Goal: Task Accomplishment & Management: Use online tool/utility

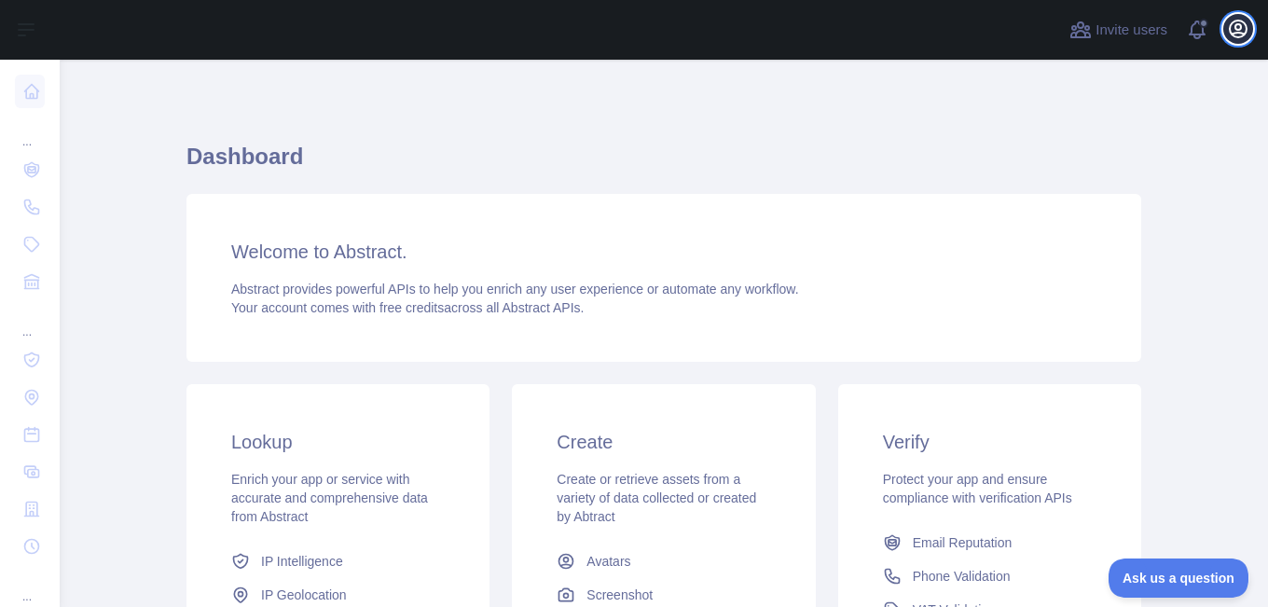
click at [1230, 34] on icon "button" at bounding box center [1238, 29] width 22 height 22
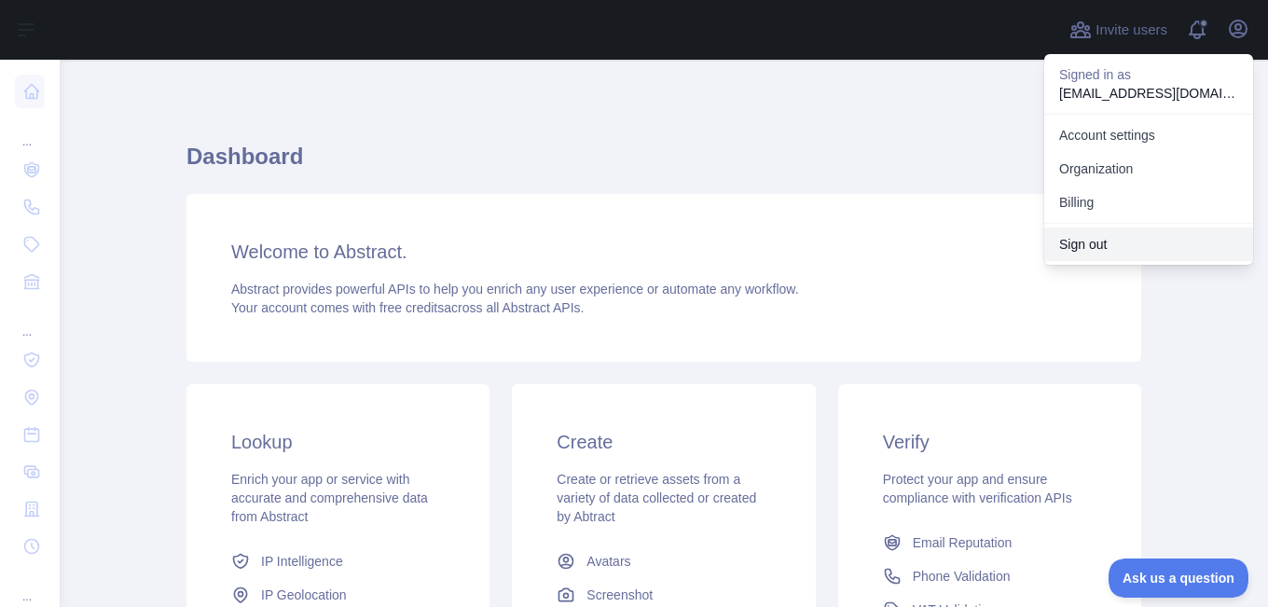
click at [1114, 229] on button "Sign out" at bounding box center [1148, 244] width 209 height 34
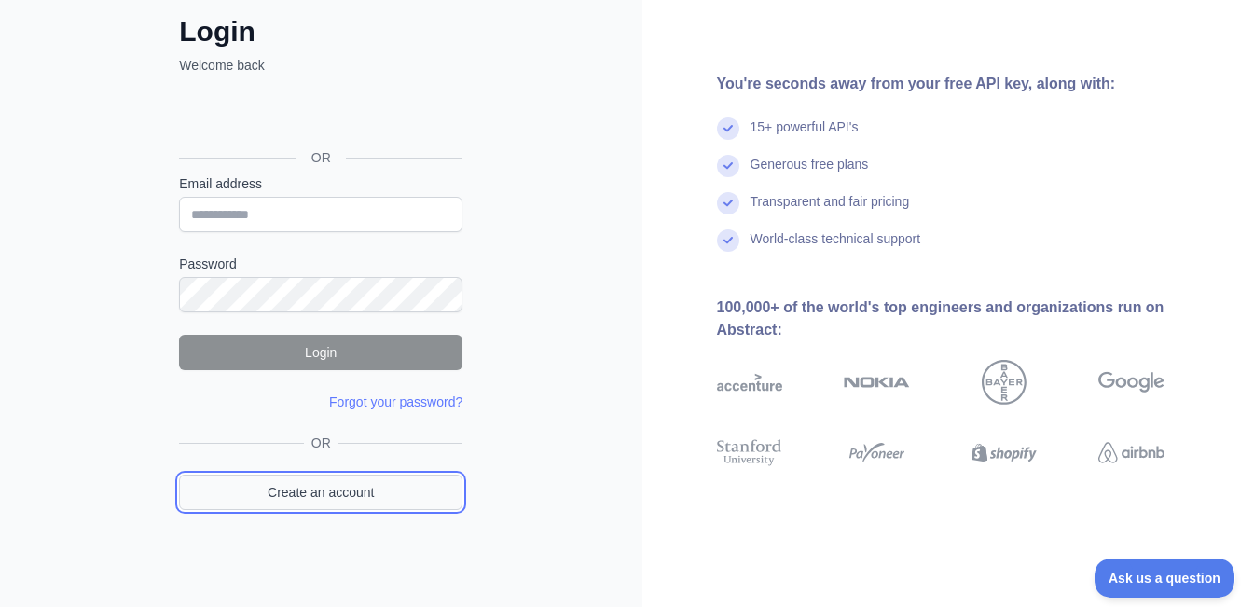
click at [346, 498] on link "Create an account" at bounding box center [320, 492] width 283 height 35
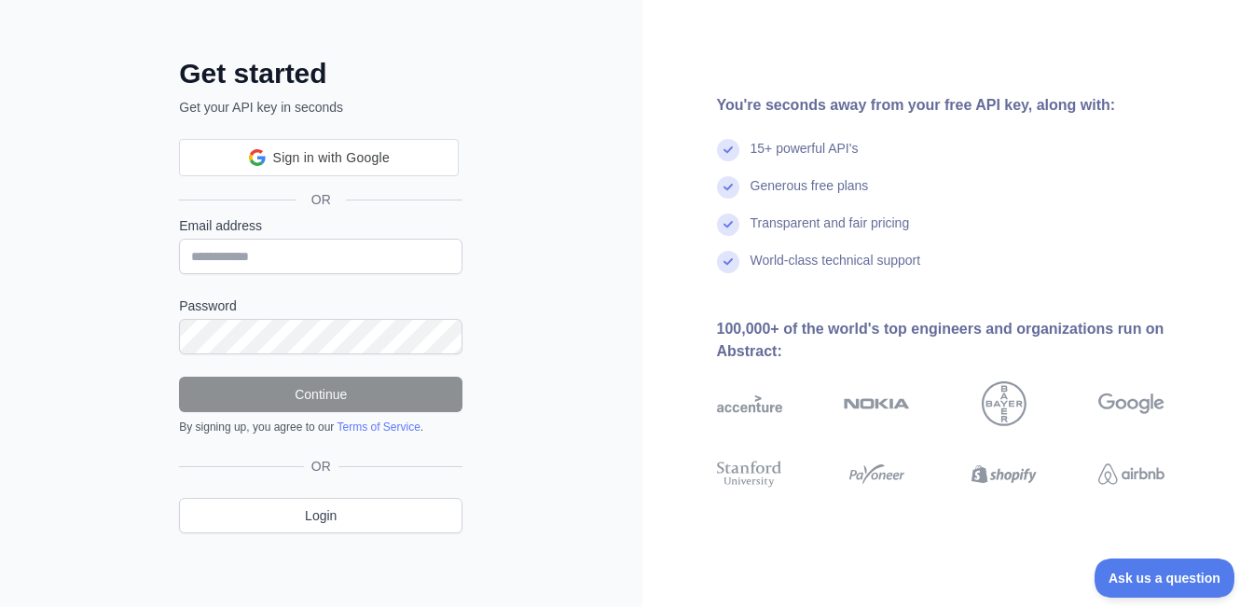
scroll to position [104, 0]
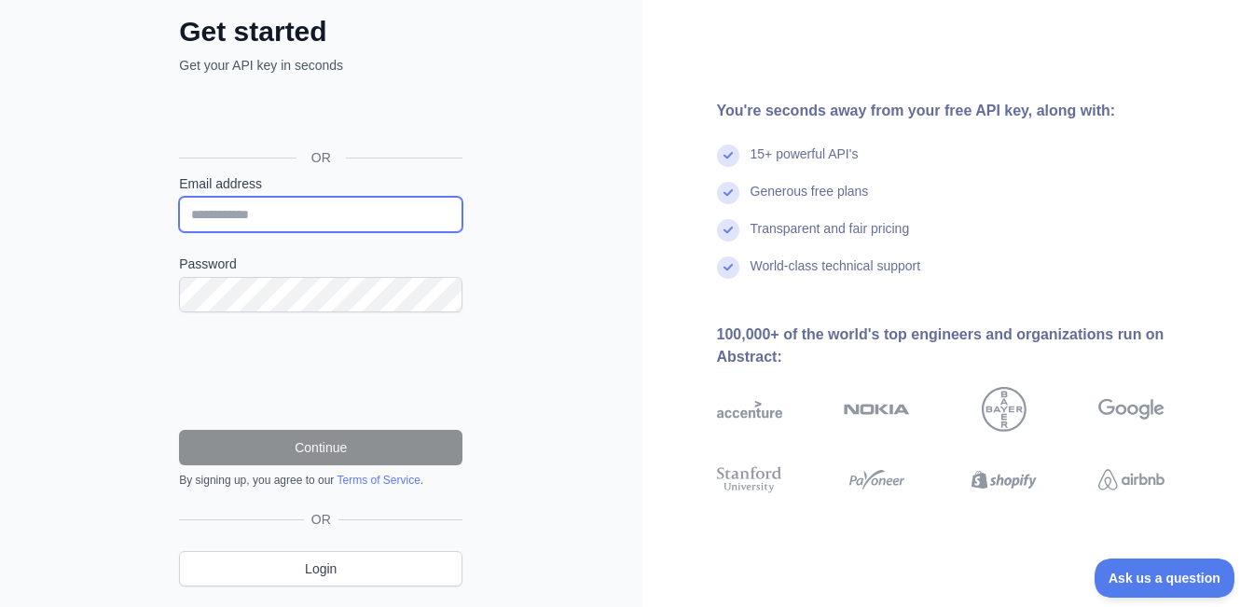
click at [308, 211] on input "Email address" at bounding box center [320, 214] width 283 height 35
paste input "**********"
type input "**********"
click at [267, 275] on div "Password" at bounding box center [320, 284] width 283 height 58
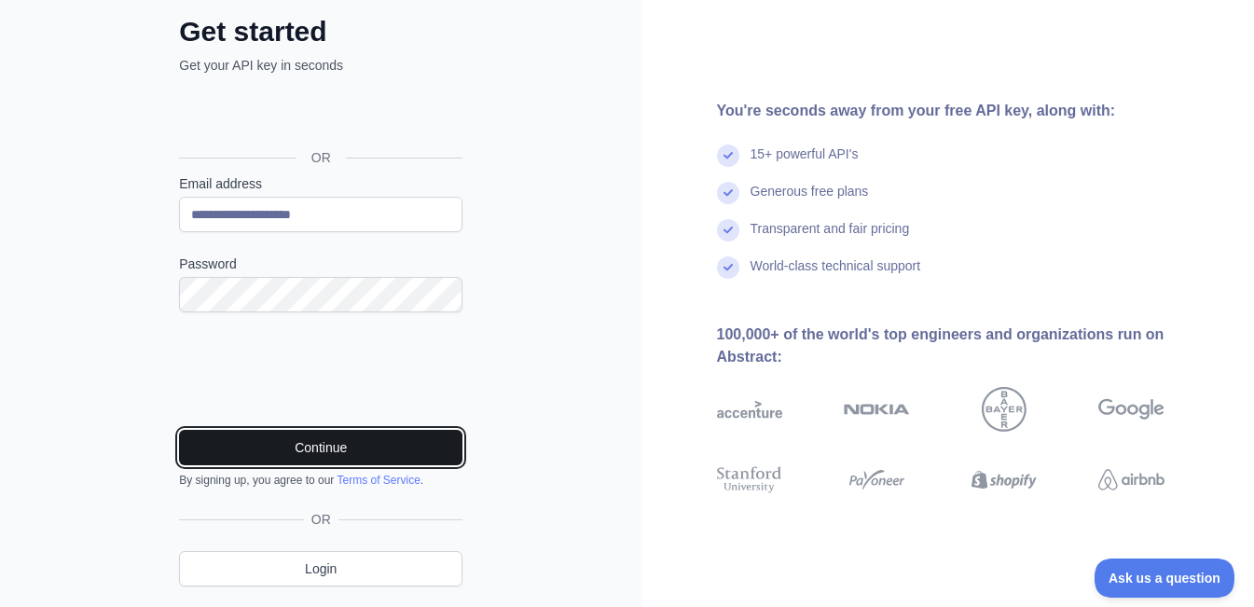
click at [331, 451] on button "Continue" at bounding box center [320, 447] width 283 height 35
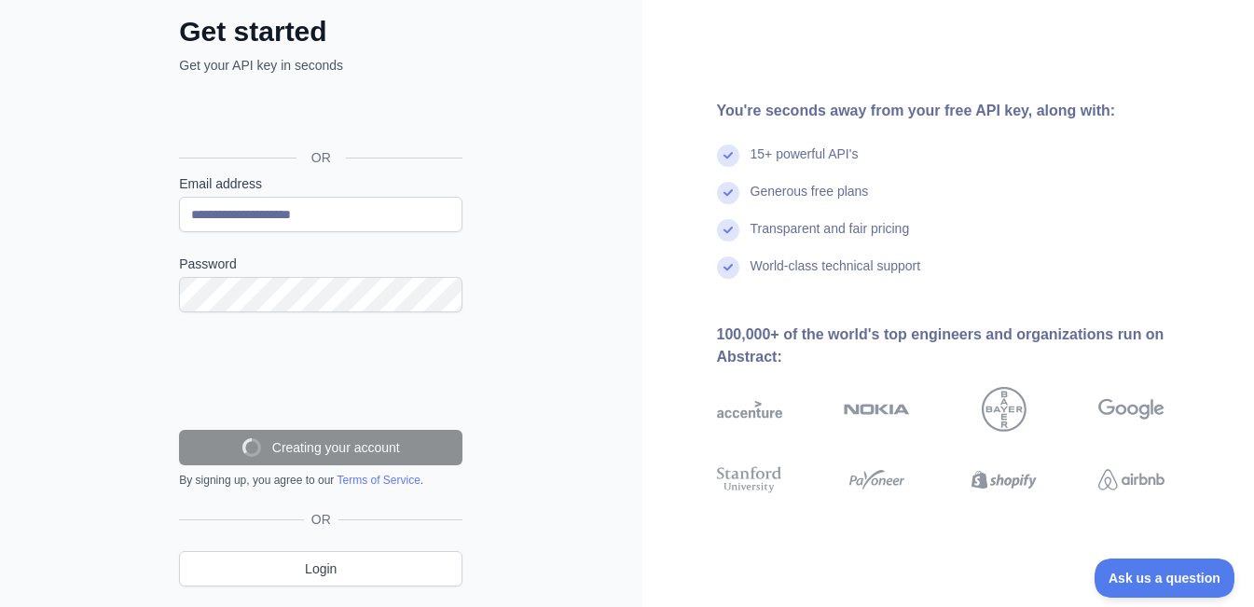
scroll to position [98, 0]
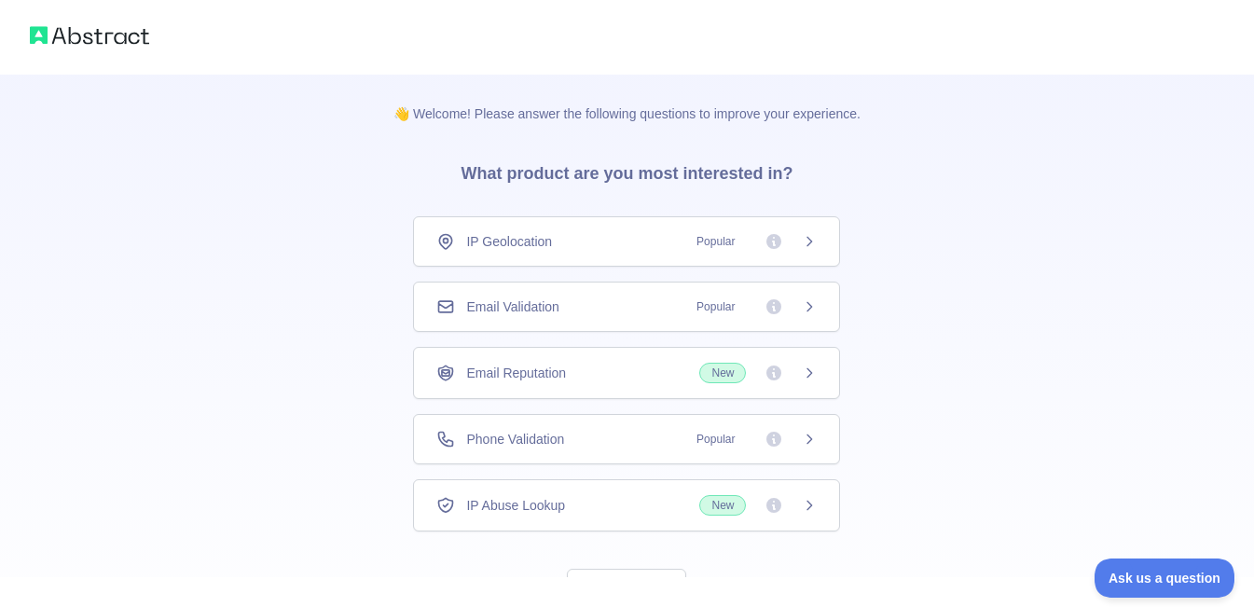
click at [725, 299] on span "Popular" at bounding box center [715, 306] width 61 height 19
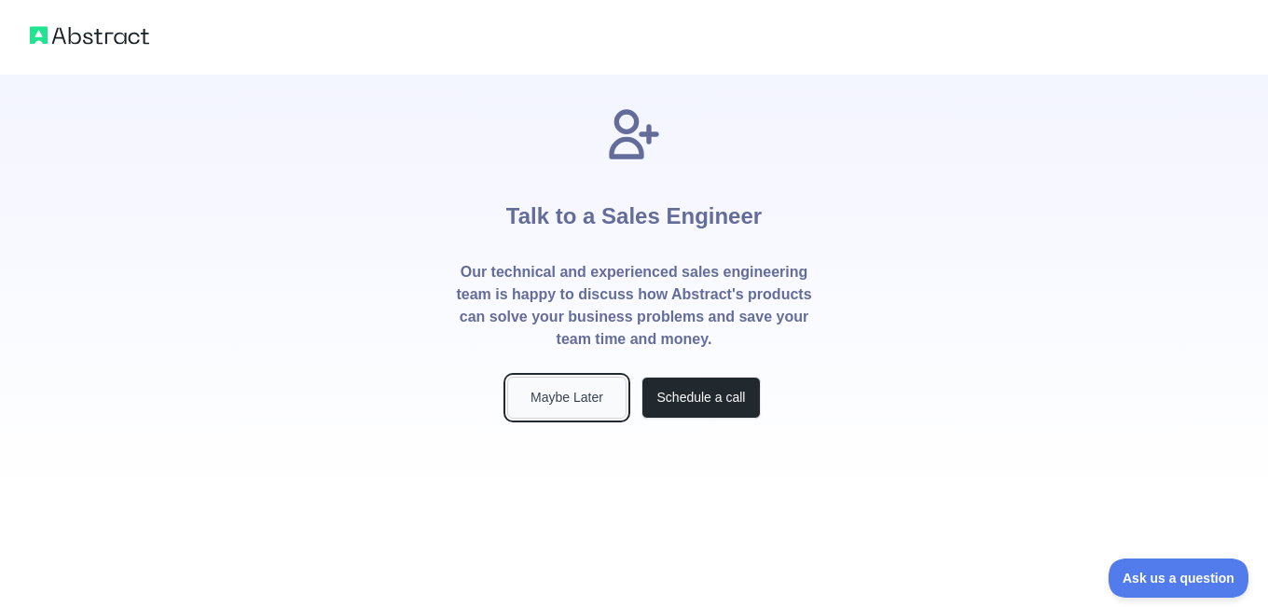
click at [555, 399] on button "Maybe Later" at bounding box center [566, 398] width 119 height 42
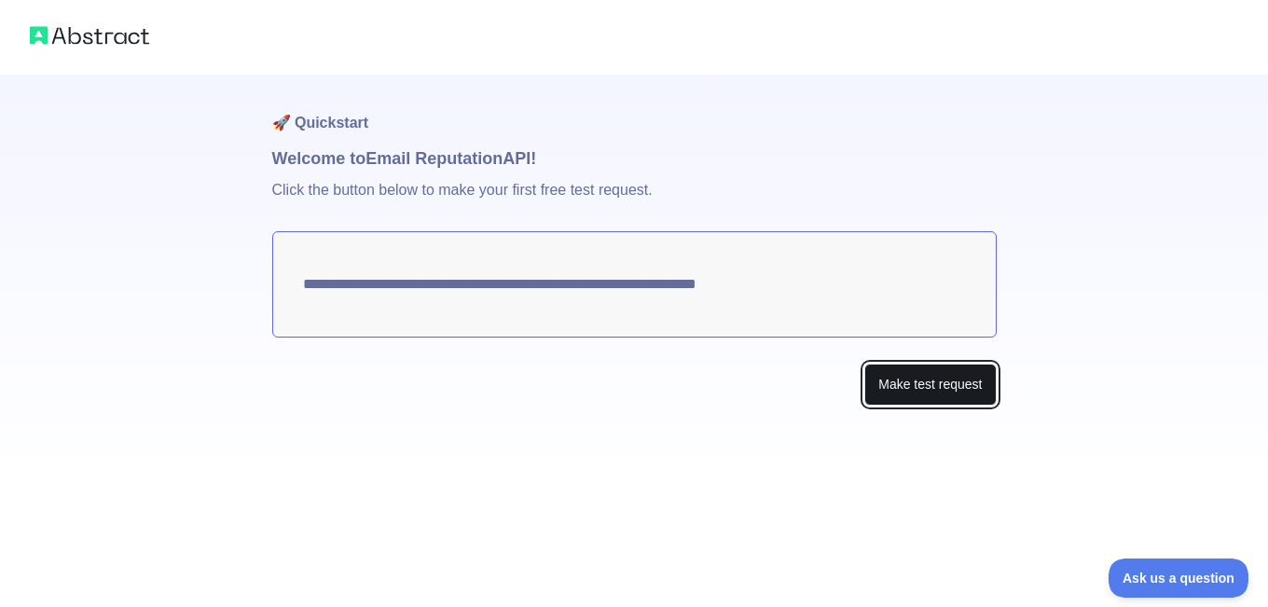
click at [918, 380] on button "Make test request" at bounding box center [929, 385] width 131 height 42
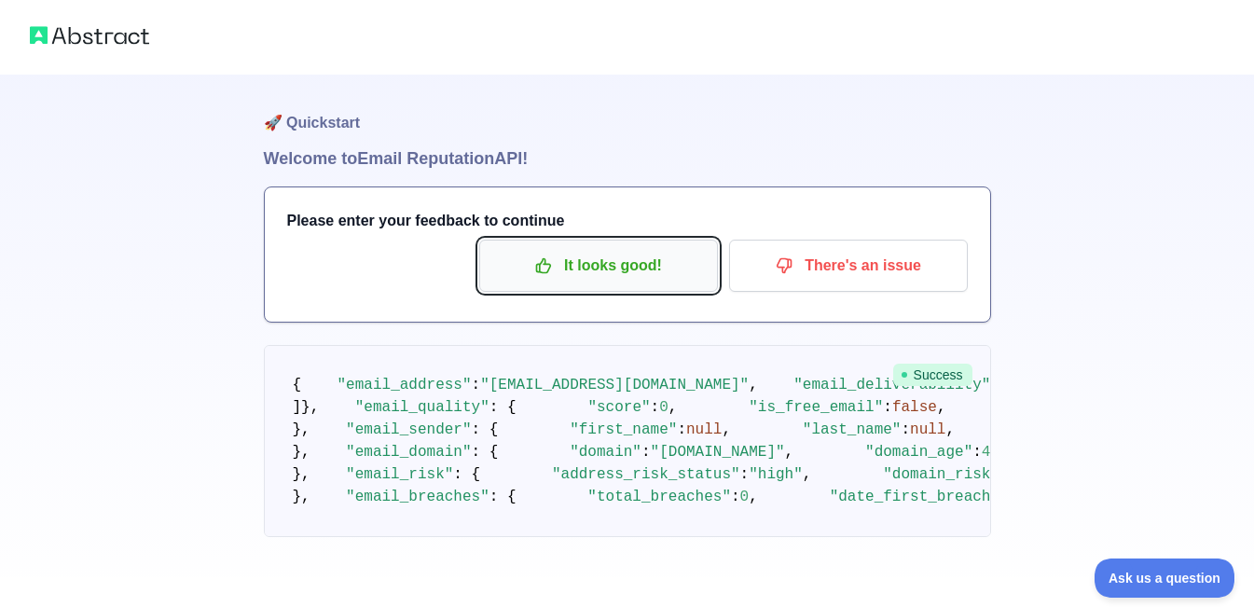
click at [592, 256] on p "It looks good!" at bounding box center [598, 266] width 211 height 32
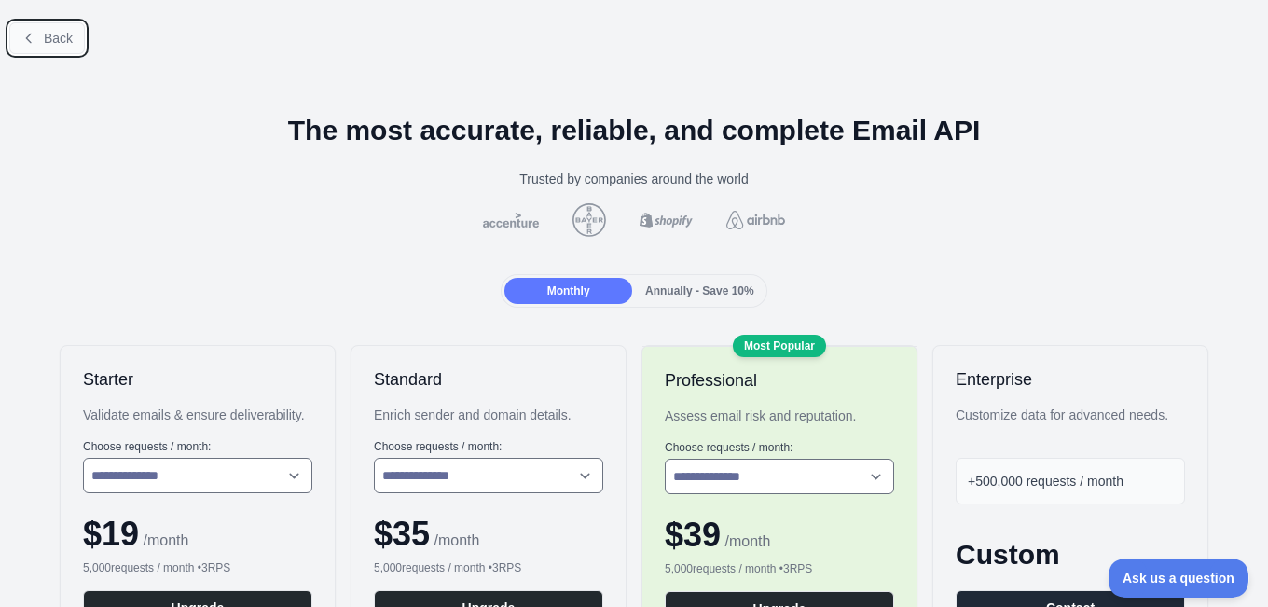
click at [47, 26] on button "Back" at bounding box center [47, 38] width 76 height 32
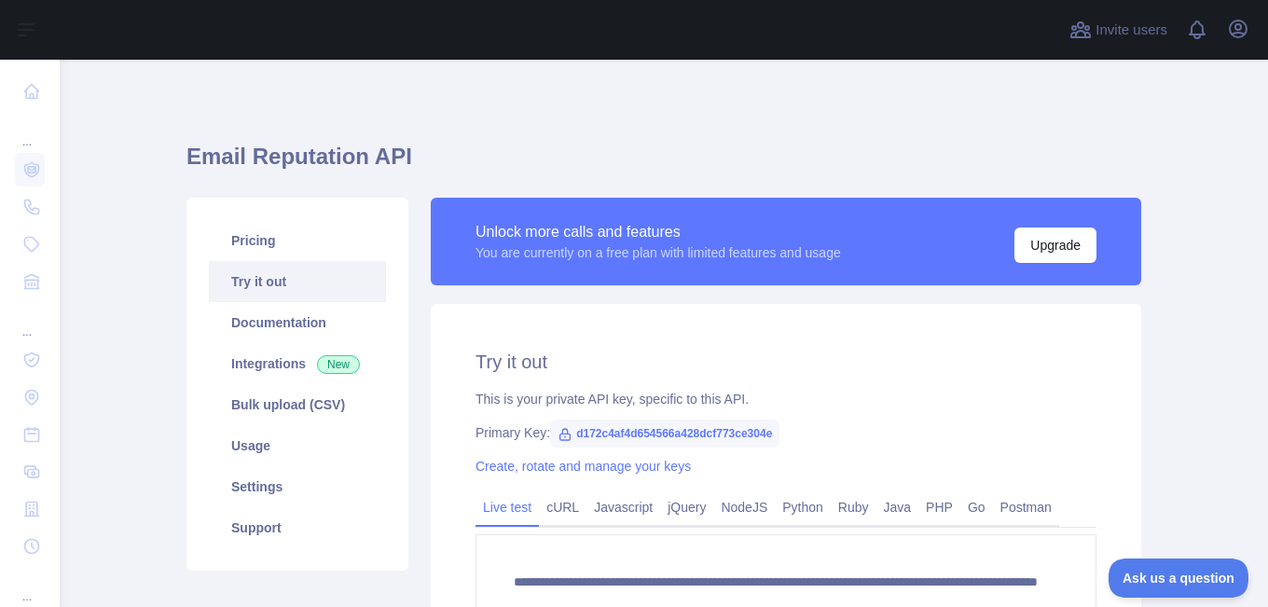
click at [702, 426] on span "d172c4af4d654566a428dcf773ce304e" at bounding box center [664, 434] width 229 height 28
copy span "d172c4af4d654566a428dcf773ce304e"
